Goal: Task Accomplishment & Management: Manage account settings

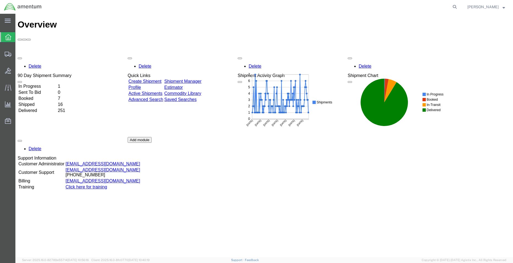
click at [57, 84] on td "In Progress" at bounding box center [37, 86] width 39 height 5
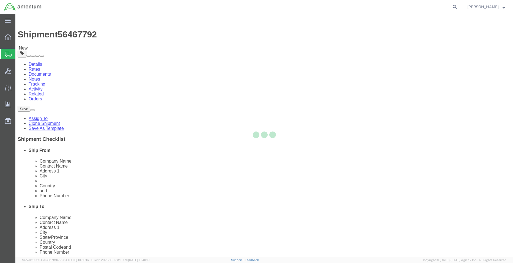
select select "42677"
select select
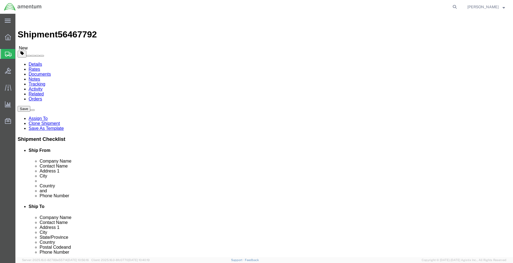
click input ","
type input ","
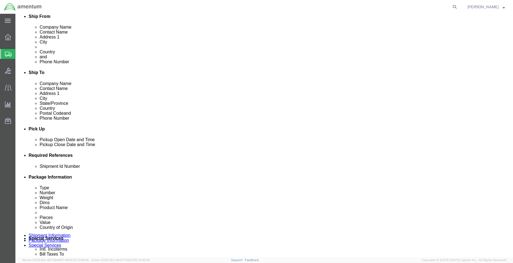
scroll to position [247, 0]
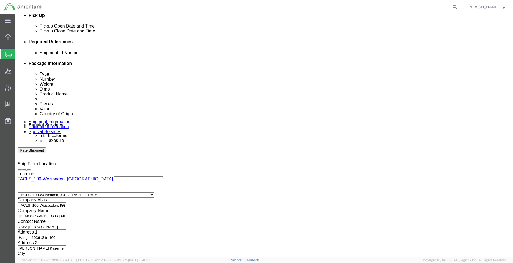
click button "Continue"
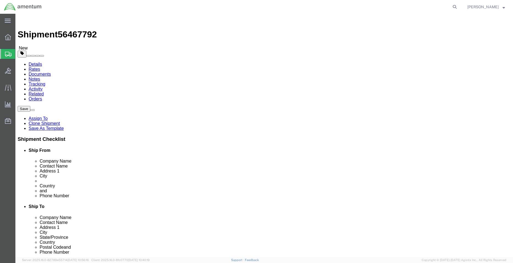
click button "Continue"
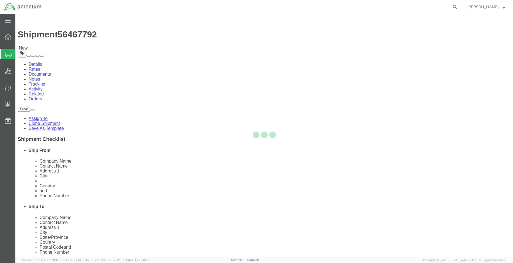
select select
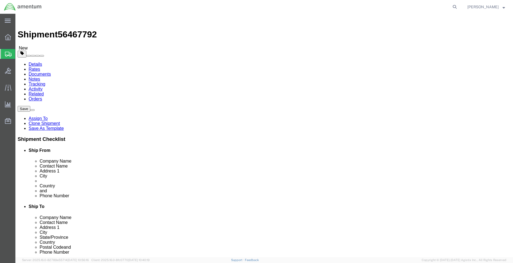
select select "DEPARTMENT"
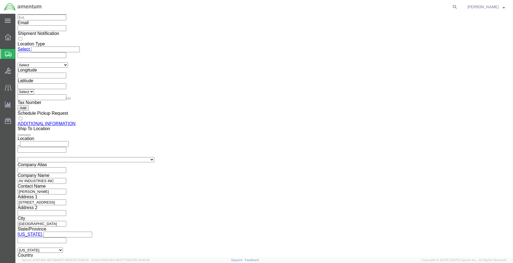
scroll to position [685, 0]
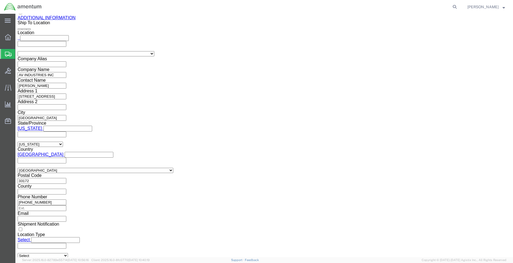
click button "Rate Shipment"
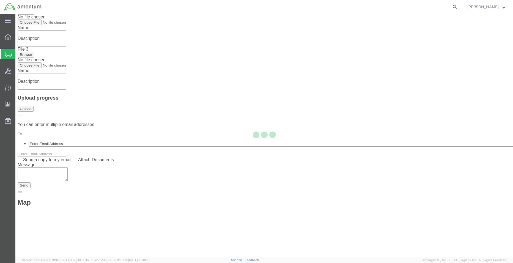
scroll to position [0, 0]
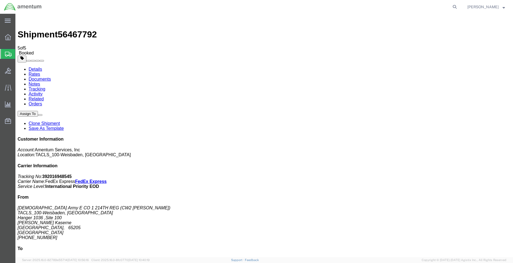
drag, startPoint x: 54, startPoint y: 119, endPoint x: 494, endPoint y: 88, distance: 440.8
